Goal: Information Seeking & Learning: Learn about a topic

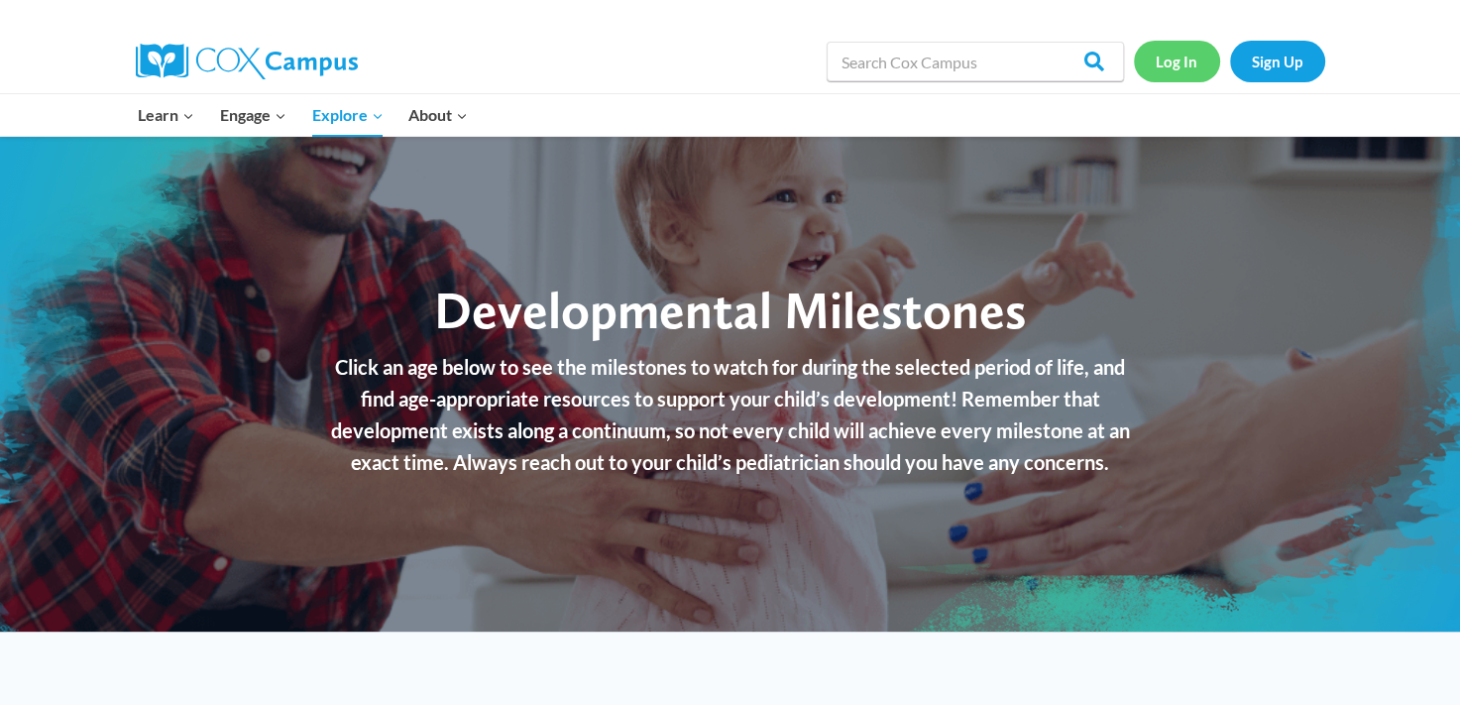
click at [1204, 66] on link "Log In" at bounding box center [1177, 61] width 86 height 41
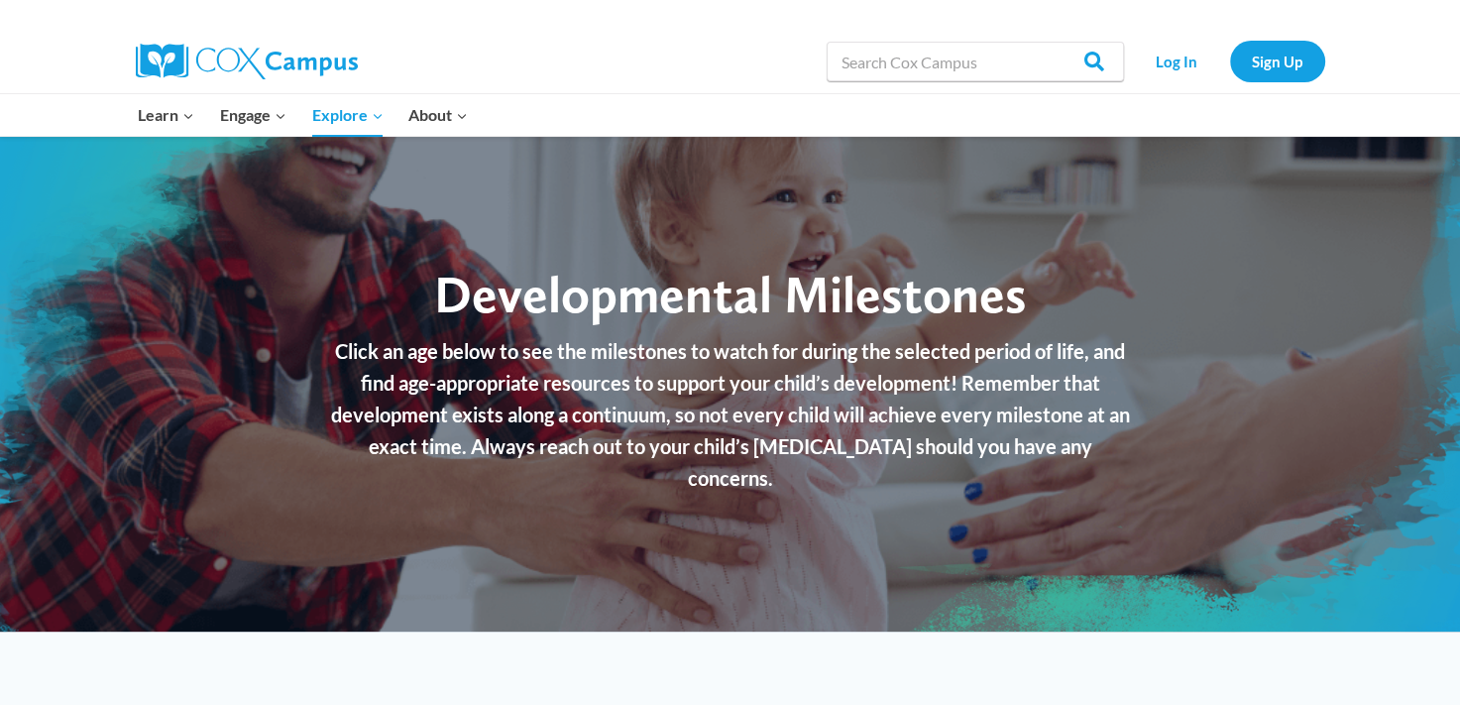
drag, startPoint x: 0, startPoint y: 0, endPoint x: 908, endPoint y: 314, distance: 960.7
click at [908, 314] on span "Developmental Milestones" at bounding box center [730, 294] width 592 height 62
click at [1286, 69] on link "Sign Up" at bounding box center [1277, 61] width 95 height 41
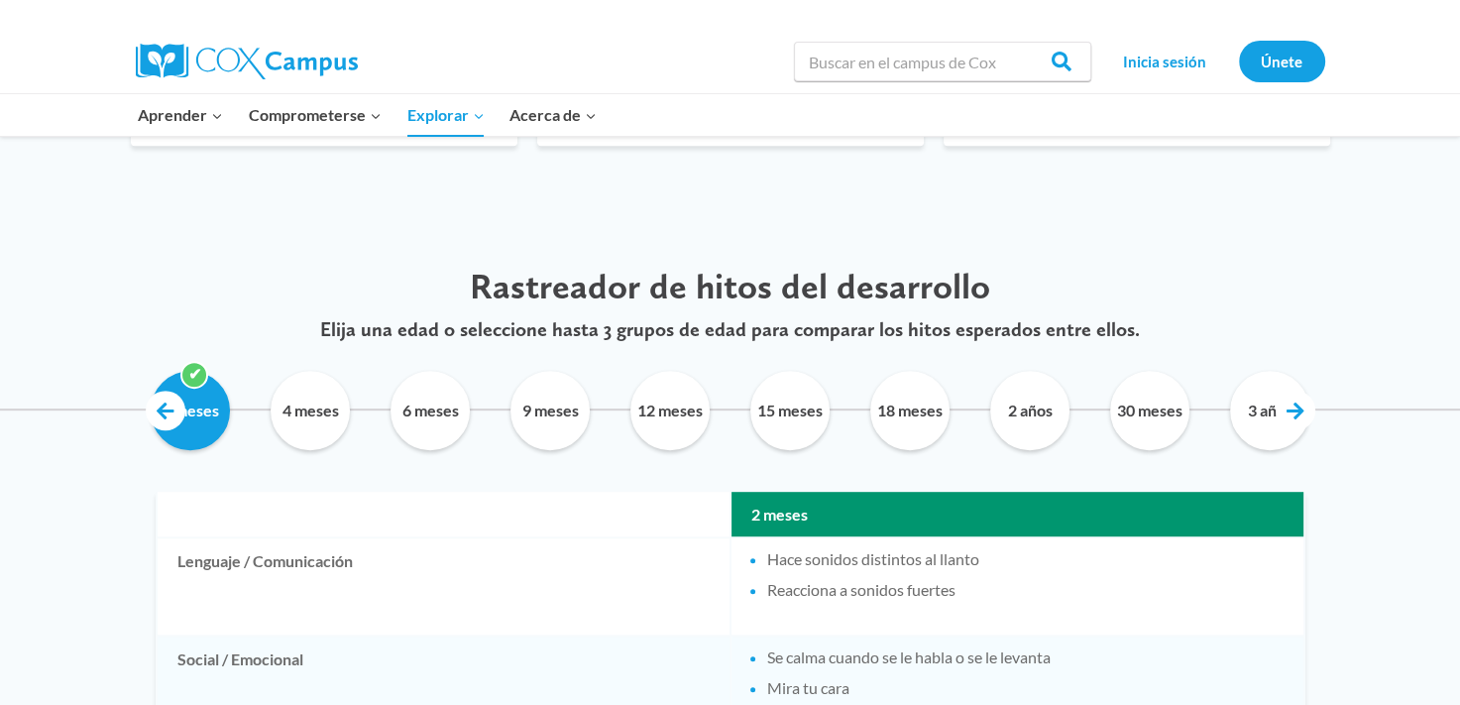
scroll to position [899, 0]
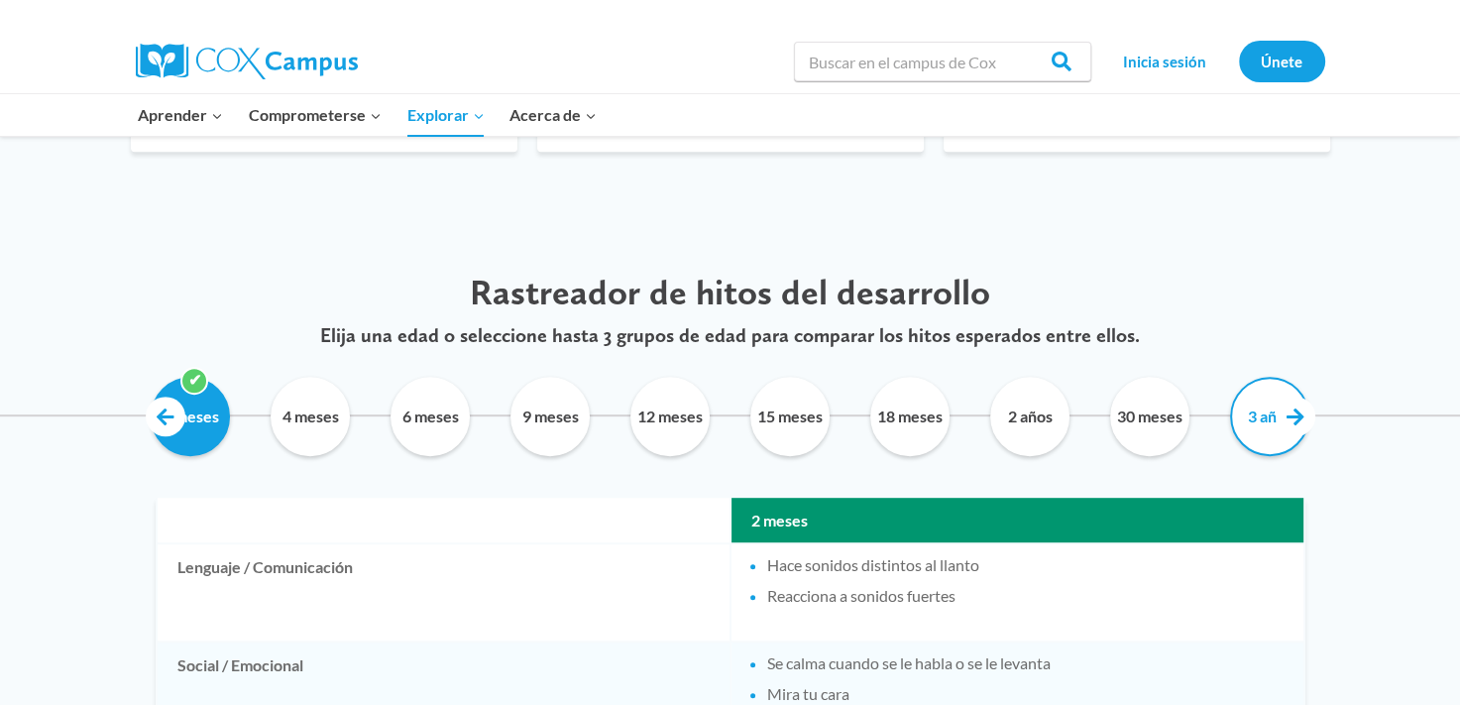
click at [1289, 390] on input "3 años" at bounding box center [1270, 416] width 90 height 79
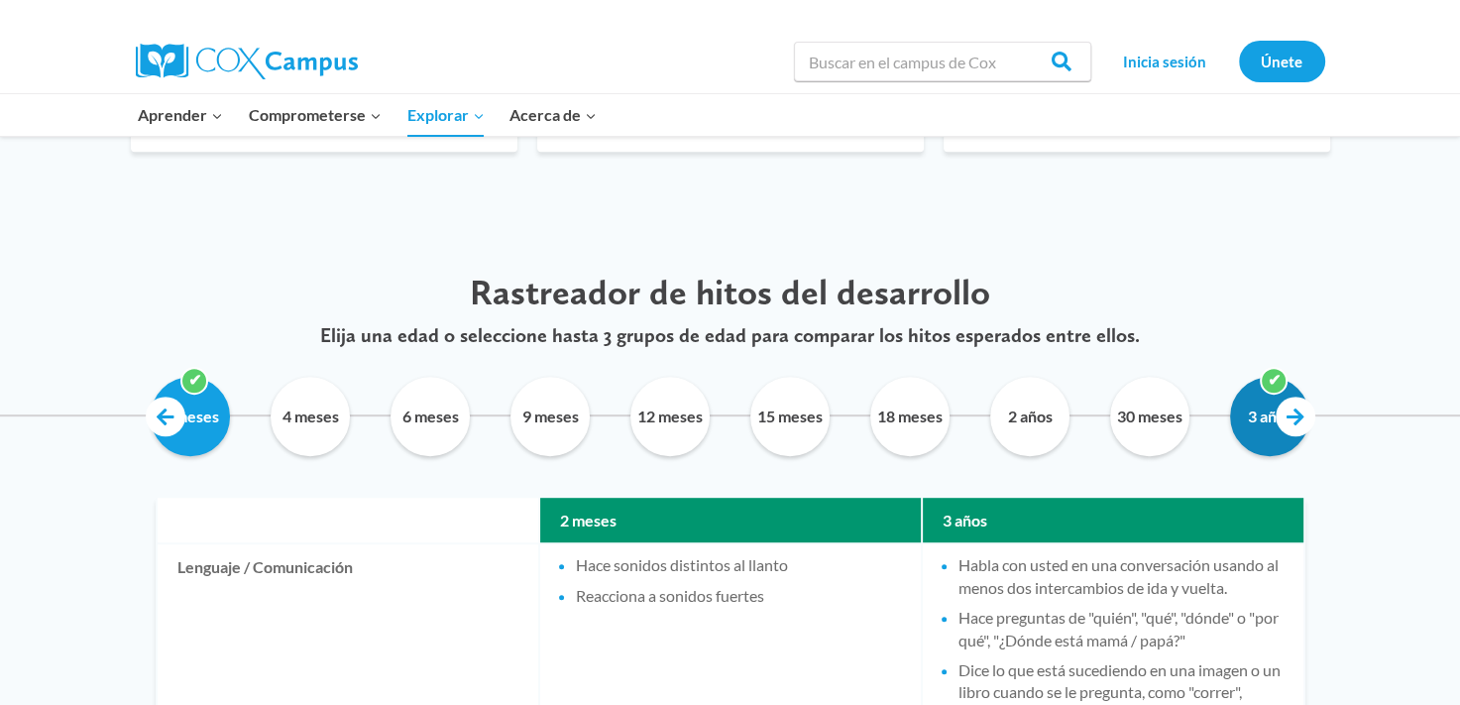
click at [1272, 380] on input "3 años" at bounding box center [1270, 416] width 90 height 79
checkbox input "false"
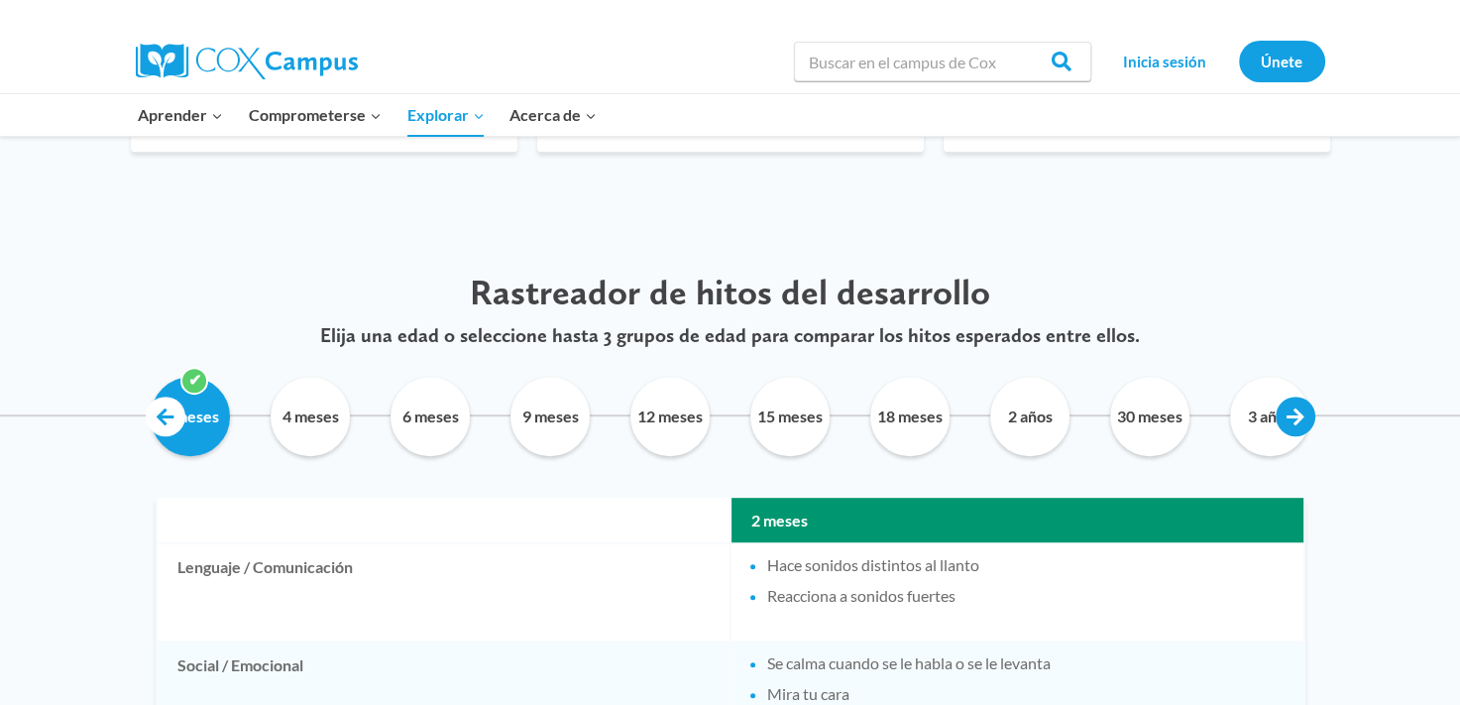
click at [1292, 410] on link at bounding box center [1296, 416] width 40 height 40
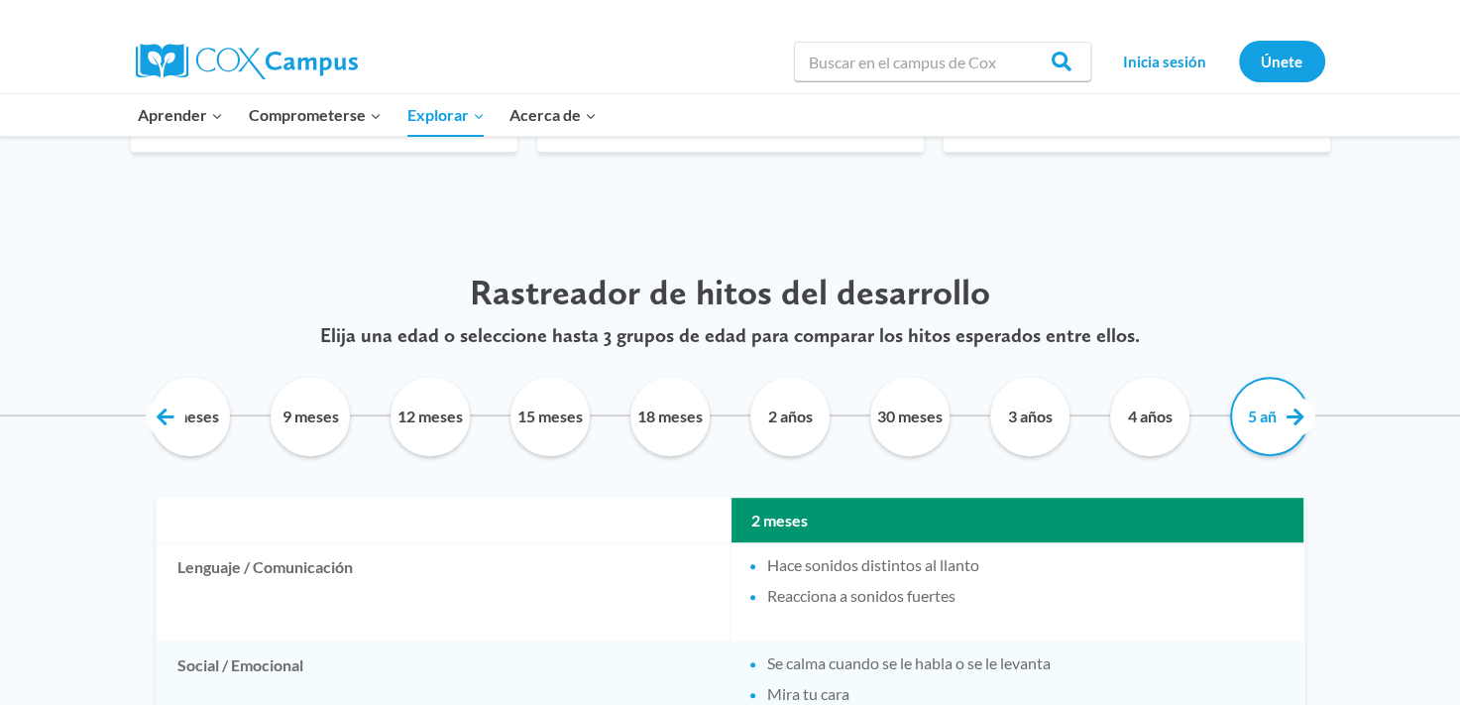
click at [1263, 414] on input "5 años" at bounding box center [1270, 416] width 90 height 79
checkbox input "true"
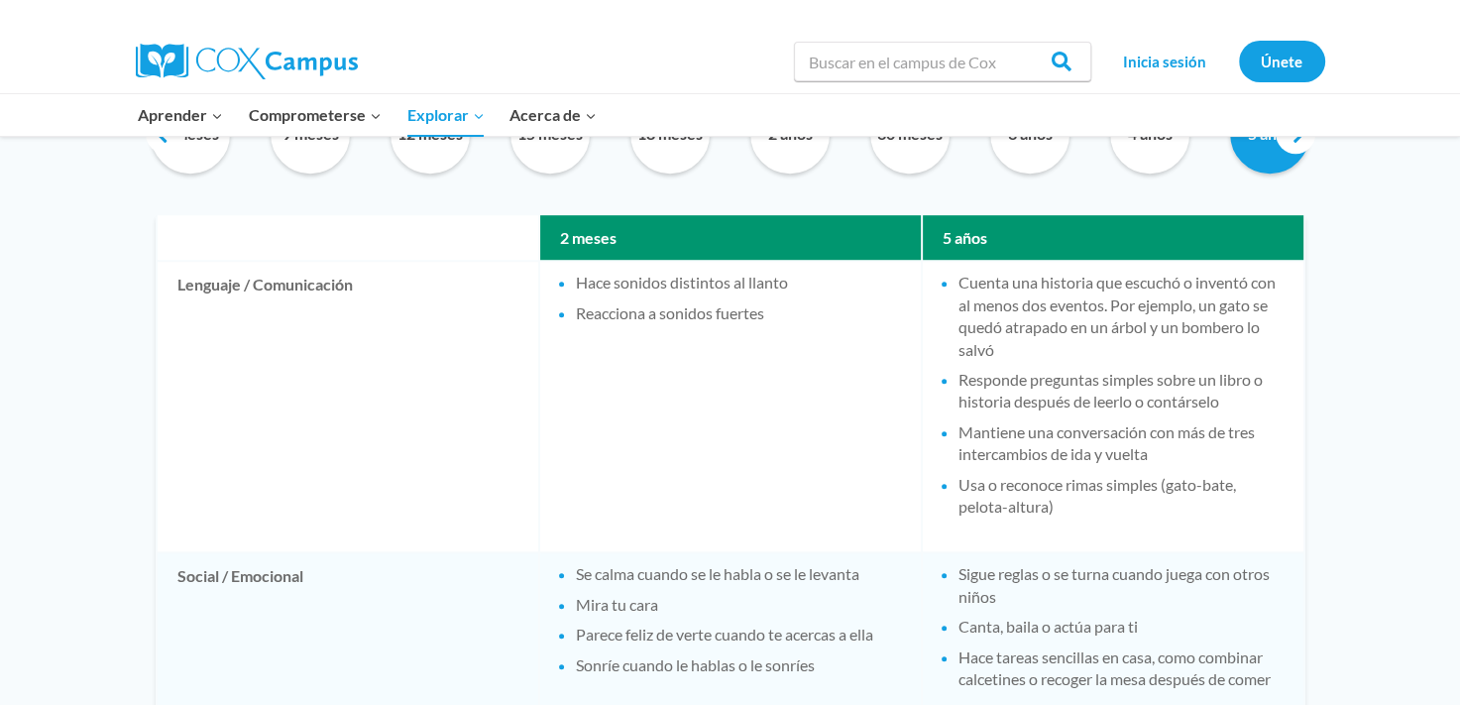
scroll to position [1197, 0]
